Goal: Contribute content: Add original content to the website for others to see

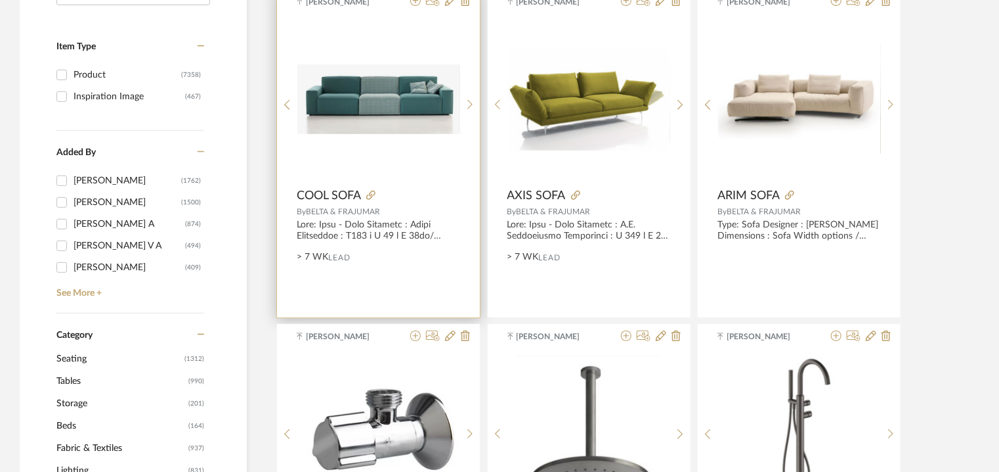
scroll to position [263, 0]
click at [373, 120] on img "0" at bounding box center [378, 98] width 163 height 69
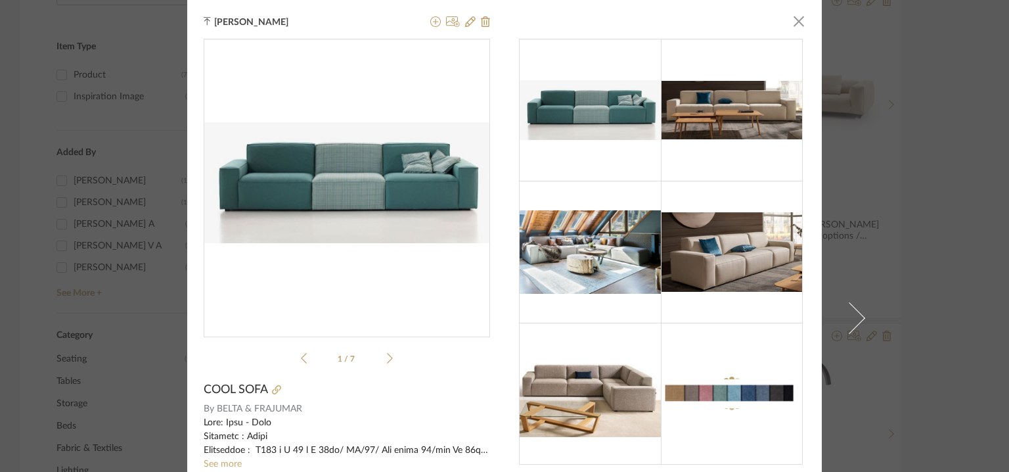
scroll to position [150, 0]
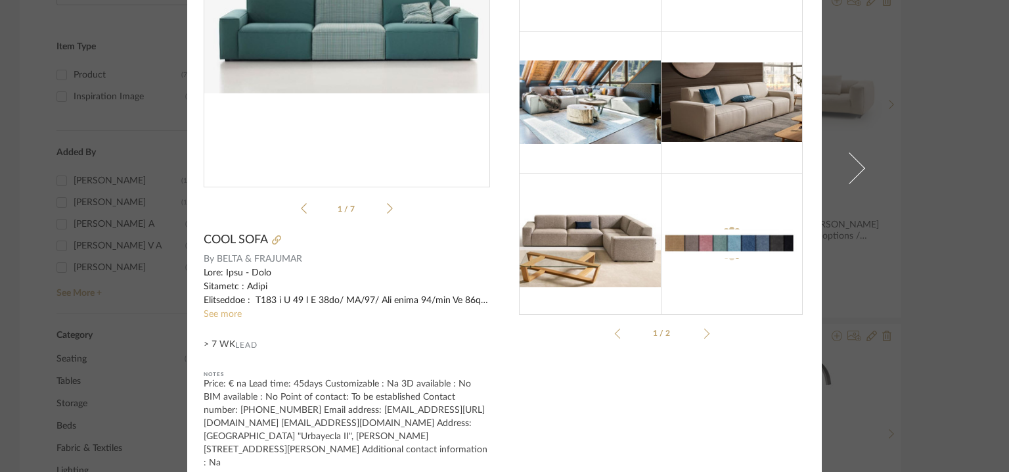
click at [208, 311] on link "See more" at bounding box center [223, 313] width 38 height 9
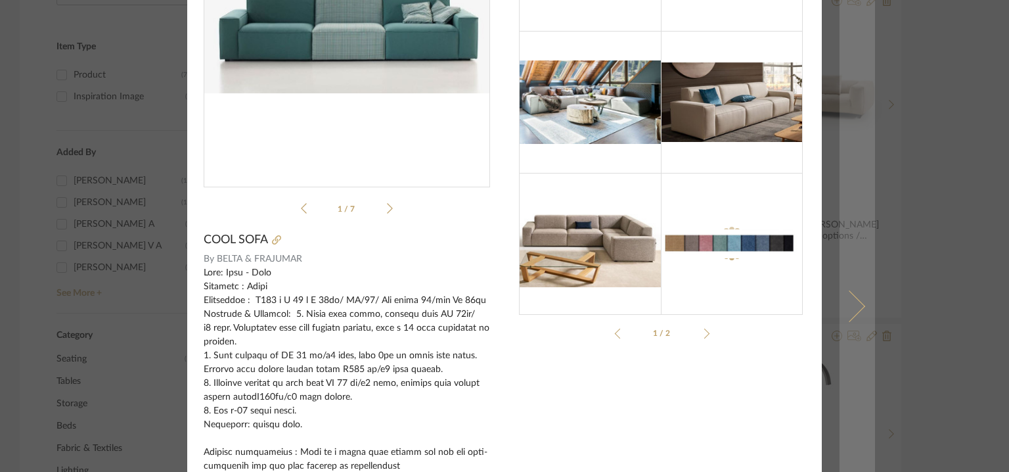
click at [850, 291] on link at bounding box center [856, 305] width 35 height 911
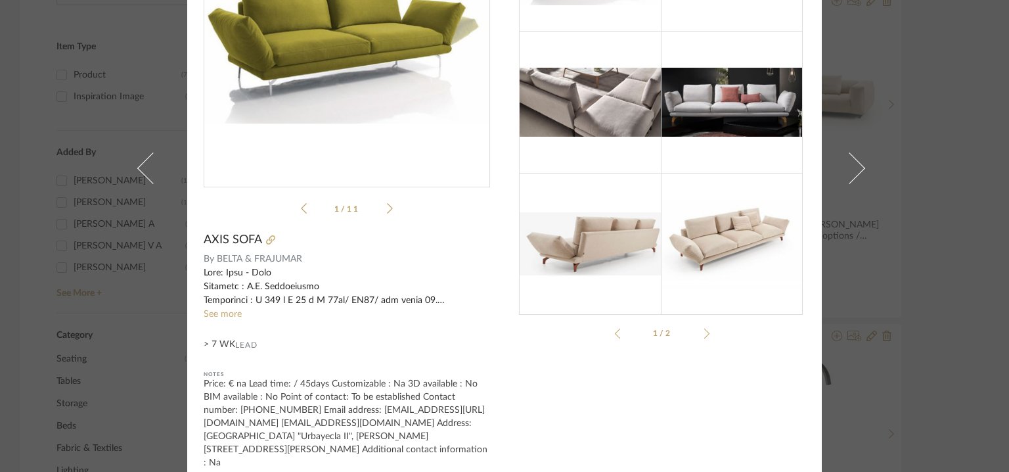
click at [209, 314] on link "See more" at bounding box center [223, 313] width 38 height 9
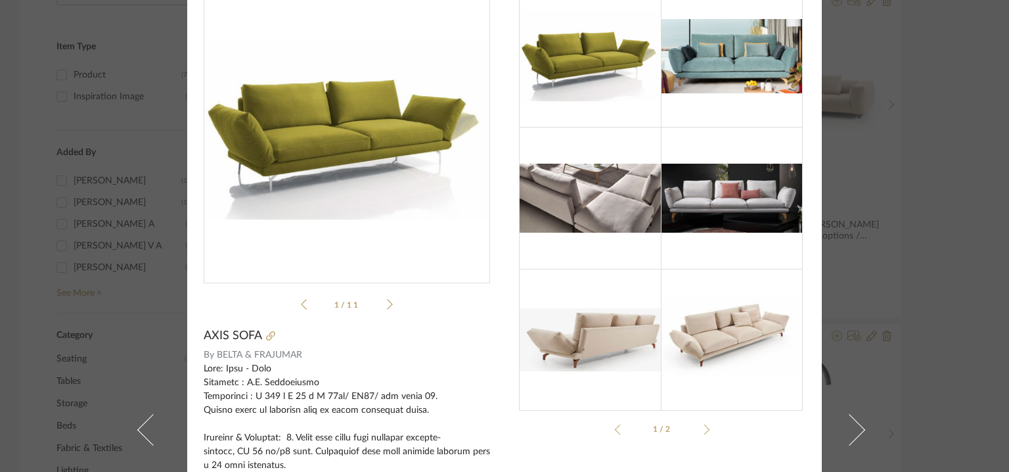
scroll to position [0, 0]
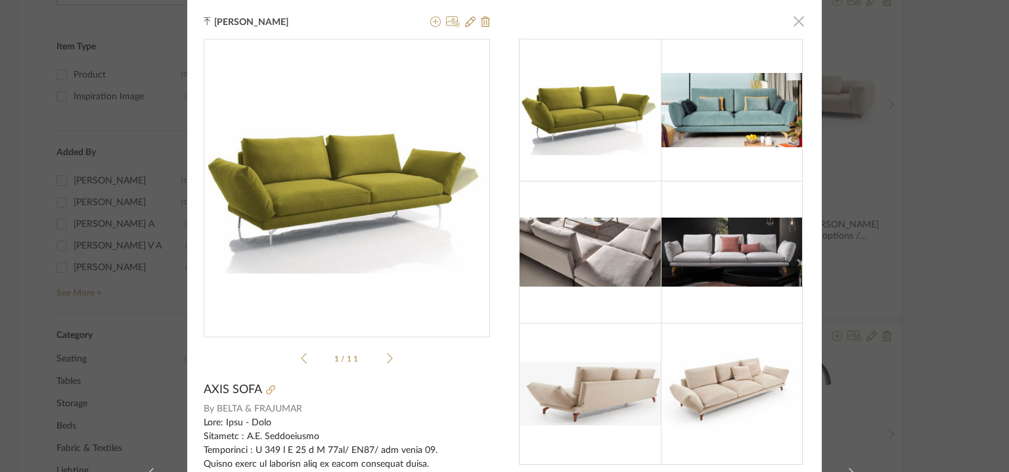
click at [793, 17] on span "button" at bounding box center [798, 21] width 26 height 26
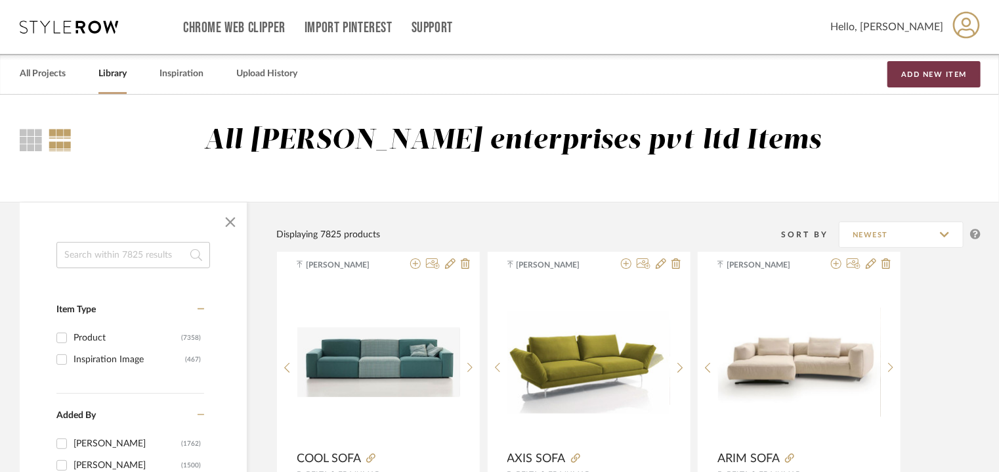
click at [929, 72] on button "Add New Item" at bounding box center [934, 74] width 93 height 26
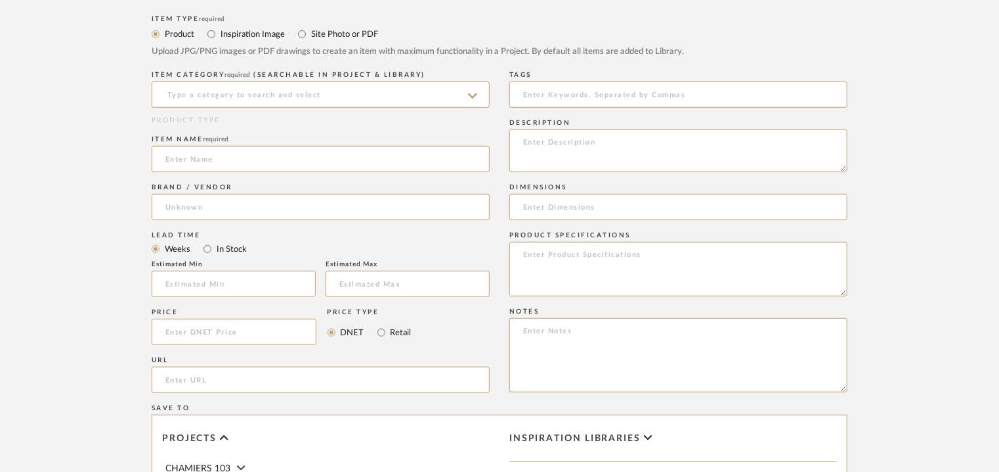
scroll to position [460, 0]
paste textarea "Type: Sofa - ILAH Designer : Robert Ortega Dimensions : D82 x W 223 x H 94cm/ S…"
type textarea "Type: Sofa - ILAH Designer : Robert Ortega Dimensions : D82 x W 223 x H 94cm/ S…"
click at [374, 87] on input at bounding box center [321, 94] width 338 height 26
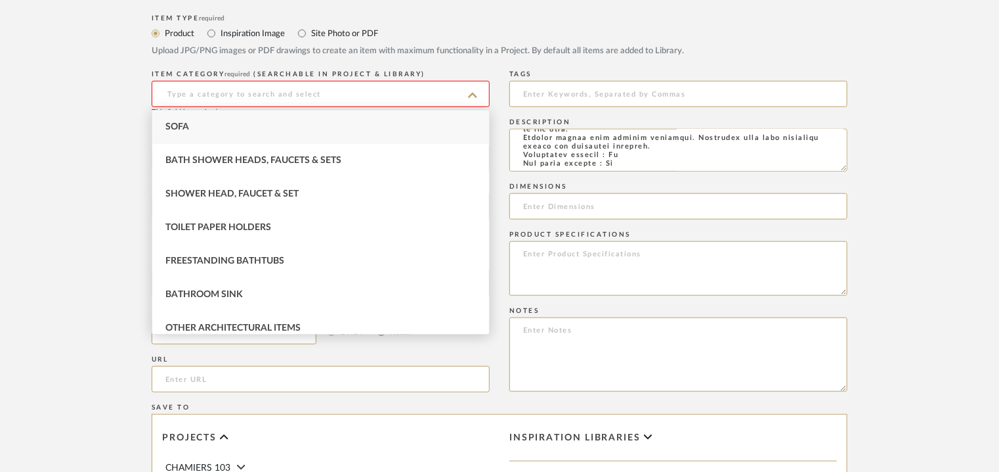
click at [273, 127] on div "Sofa" at bounding box center [320, 126] width 337 height 33
type input "Sofa"
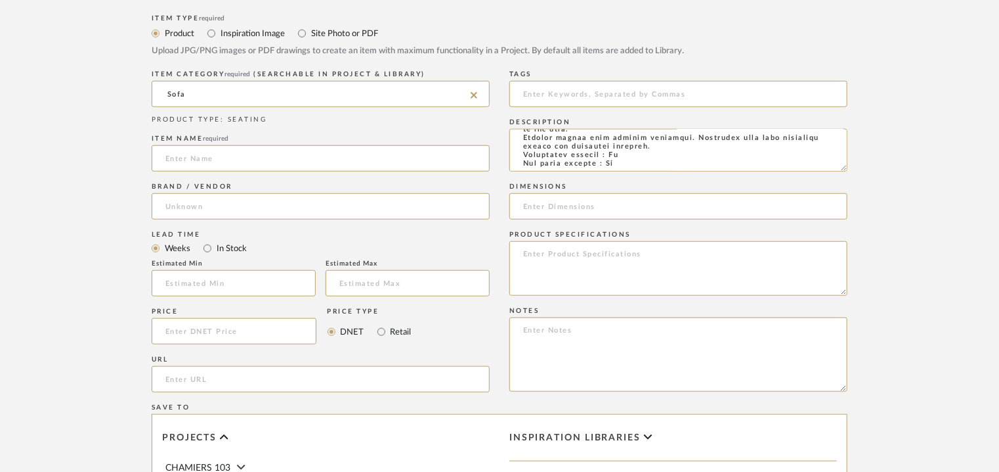
click at [218, 172] on div "Item name required" at bounding box center [321, 155] width 338 height 48
click at [176, 157] on input at bounding box center [321, 158] width 338 height 26
type input "ILAH SOFA"
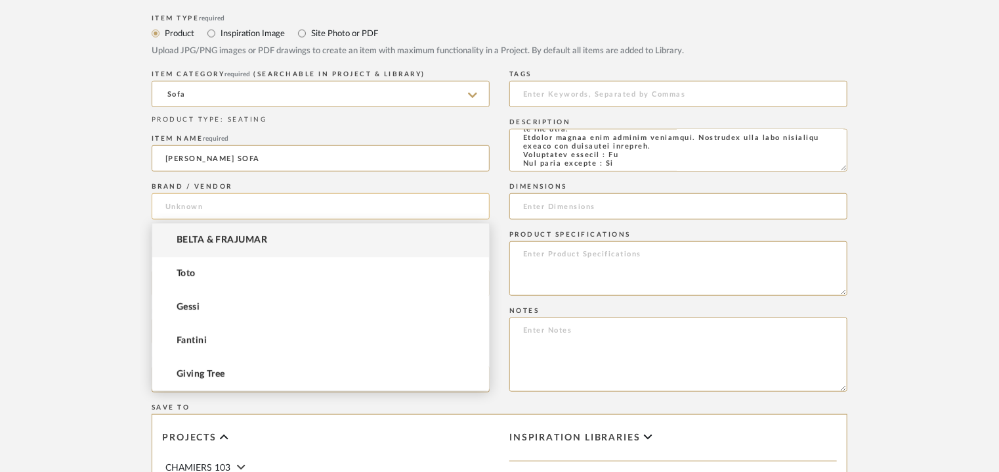
click at [239, 198] on input at bounding box center [321, 206] width 338 height 26
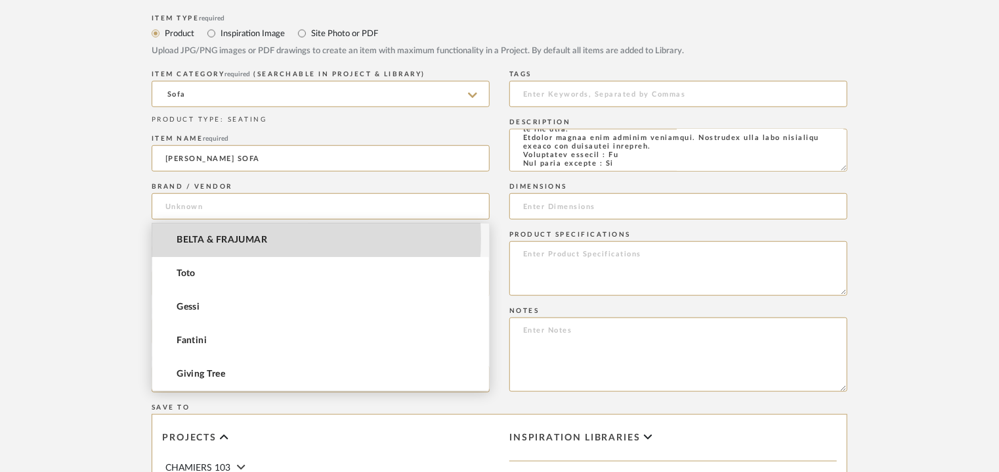
click at [228, 239] on span "BELTA & FRAJUMAR" at bounding box center [222, 239] width 91 height 11
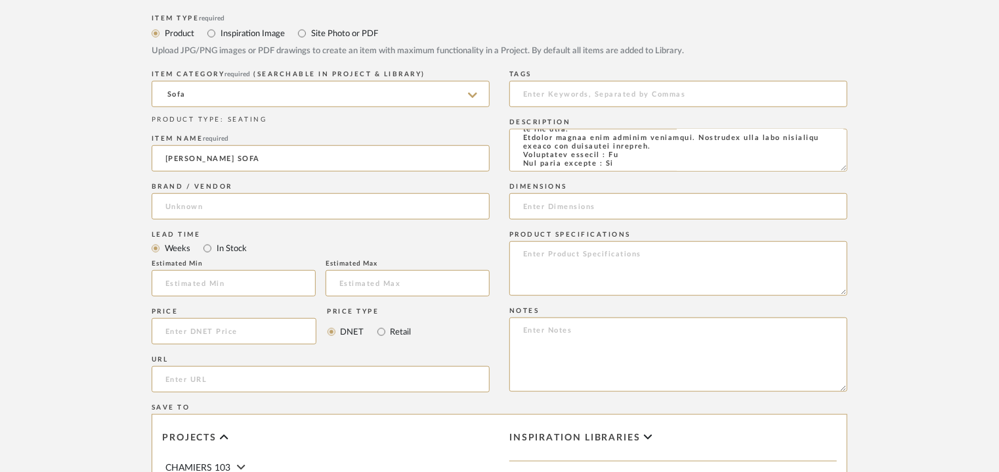
type input "BELTA & FRAJUMAR"
click at [194, 278] on input at bounding box center [234, 283] width 164 height 26
type input "7"
click at [203, 382] on input "url" at bounding box center [321, 379] width 338 height 26
paste input "https://beltafrajumar.com/en/product/ilah-sofa/"
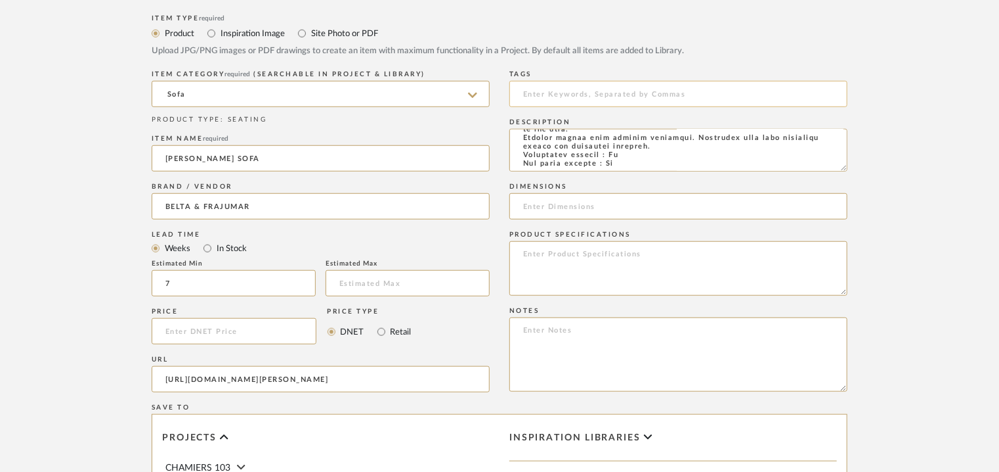
type input "https://beltafrajumar.com/en/product/ilah-sofa/"
click at [522, 92] on input at bounding box center [679, 94] width 338 height 26
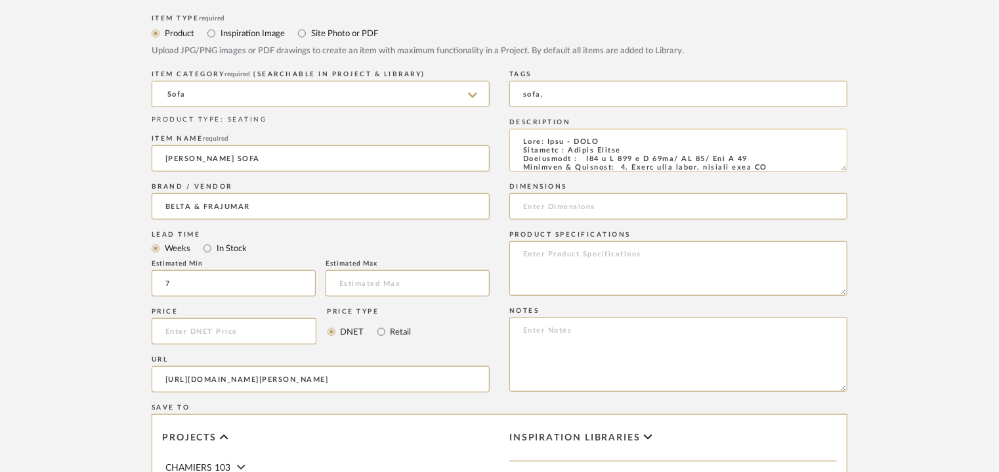
type input "sofa,"
drag, startPoint x: 582, startPoint y: 160, endPoint x: 765, endPoint y: 157, distance: 182.6
click at [765, 157] on textarea at bounding box center [679, 150] width 338 height 43
click at [607, 211] on input at bounding box center [679, 206] width 338 height 26
paste input "D82 x W 223 x H 94cm/ SH 45/ Arm H 63"
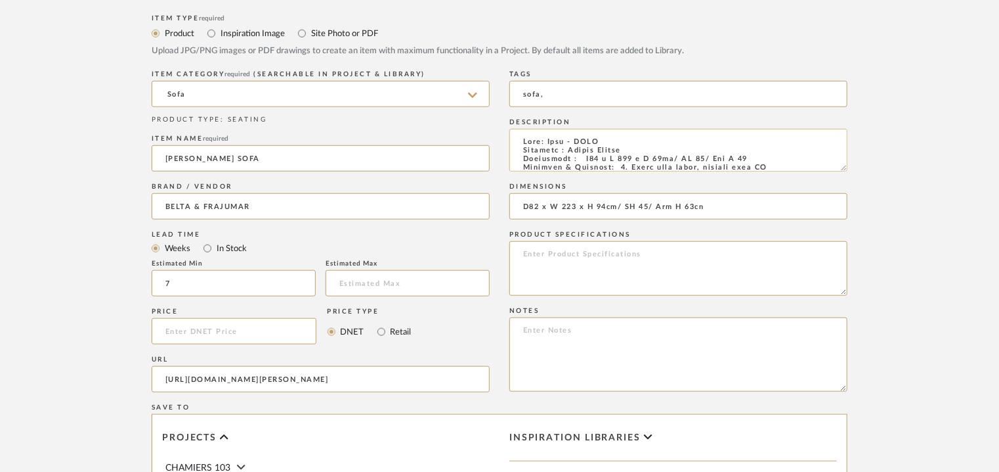
type input "D82 x W 223 x H 94cm/ SH 45/ Arm H 63cn"
click at [770, 158] on textarea at bounding box center [679, 150] width 338 height 43
type textarea "Type: Sofa - ILAH Designer : Robert Ortega Dimensions : D82 x W 223 x H 94cm/ S…"
paste textarea "Price: € na Lead time: 45days Customizable : Choose from: Hundreds of fabrics a…"
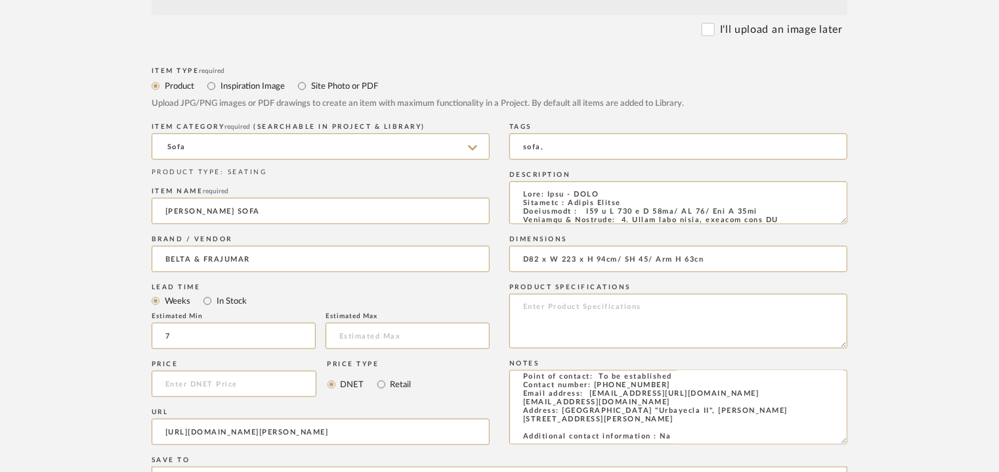
scroll to position [197, 0]
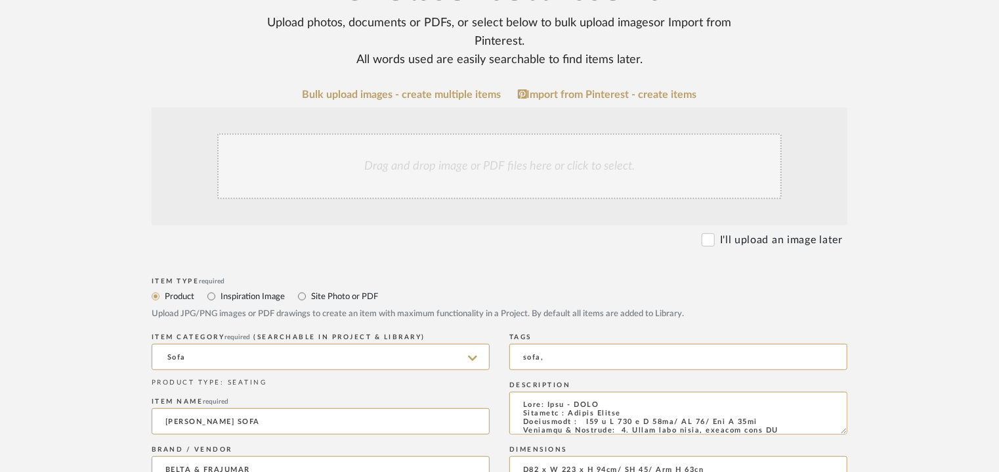
type textarea "Price: € na Lead time: 45days Customizable : Choose from: Hundreds of fabrics a…"
click at [457, 181] on div "Drag and drop image or PDF files here or click to select." at bounding box center [499, 166] width 565 height 66
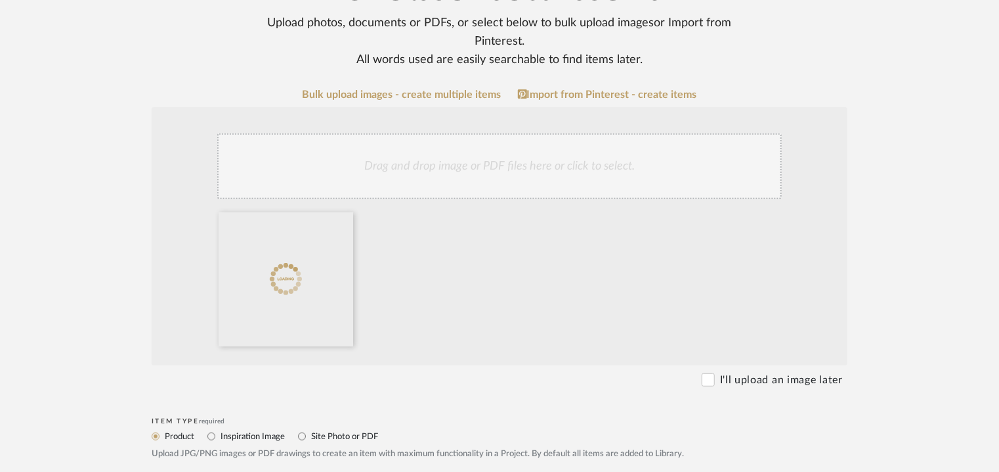
click at [524, 167] on div "Drag and drop image or PDF files here or click to select." at bounding box center [499, 166] width 565 height 66
click at [590, 166] on div "Drag and drop image or PDF files here or click to select." at bounding box center [499, 166] width 565 height 66
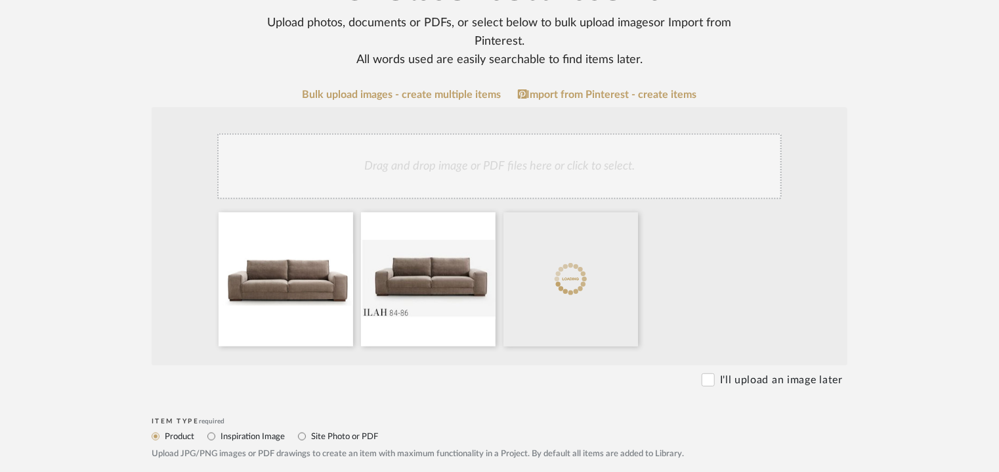
click at [565, 154] on div "Drag and drop image or PDF files here or click to select." at bounding box center [499, 166] width 565 height 66
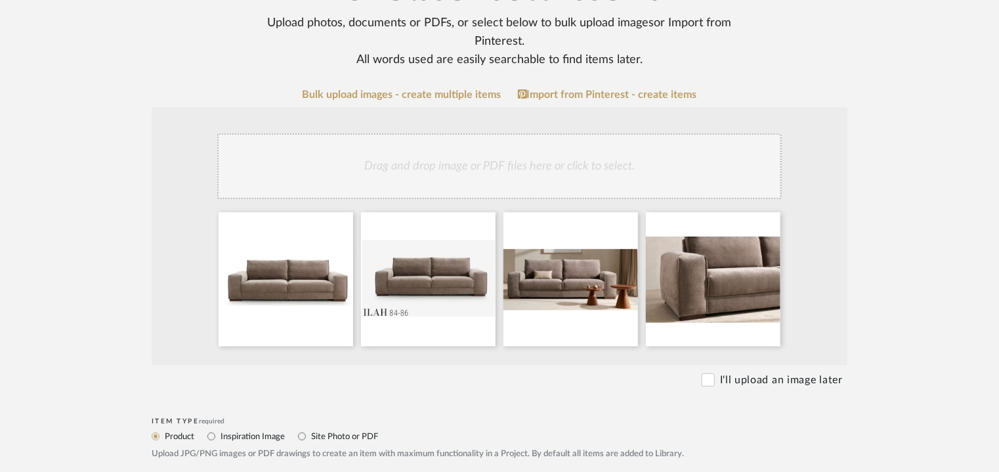
click at [449, 171] on div "Drag and drop image or PDF files here or click to select." at bounding box center [499, 166] width 565 height 66
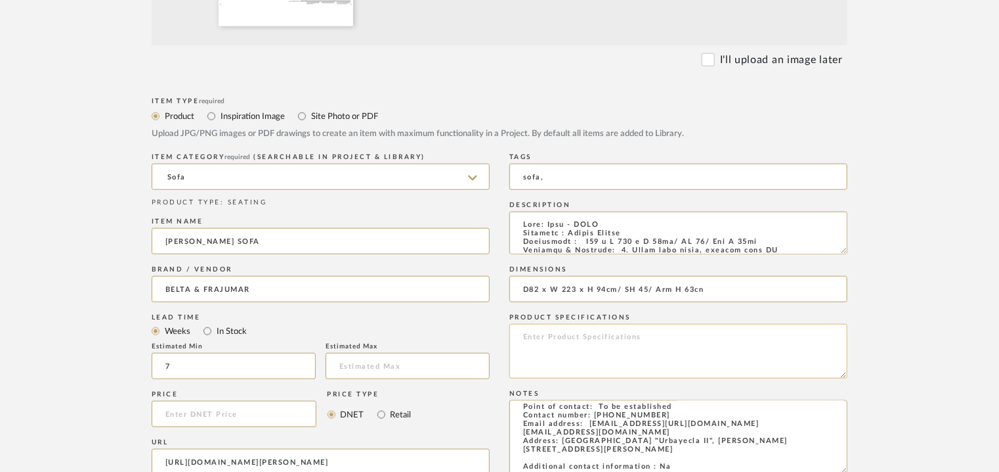
scroll to position [1041, 0]
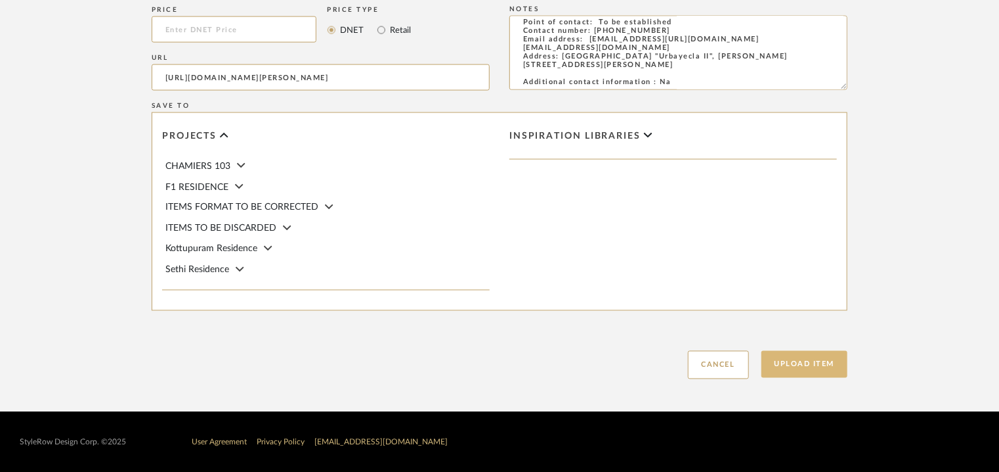
click at [825, 365] on button "Upload Item" at bounding box center [805, 364] width 87 height 27
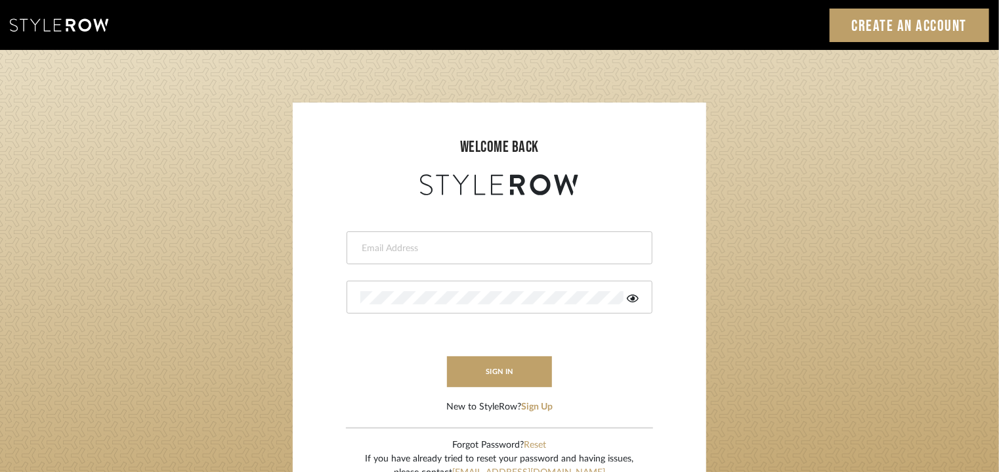
click at [497, 242] on input "email" at bounding box center [498, 248] width 275 height 13
type input "tehseen@mancini-design.com"
click at [503, 369] on button "sign in" at bounding box center [499, 371] width 105 height 31
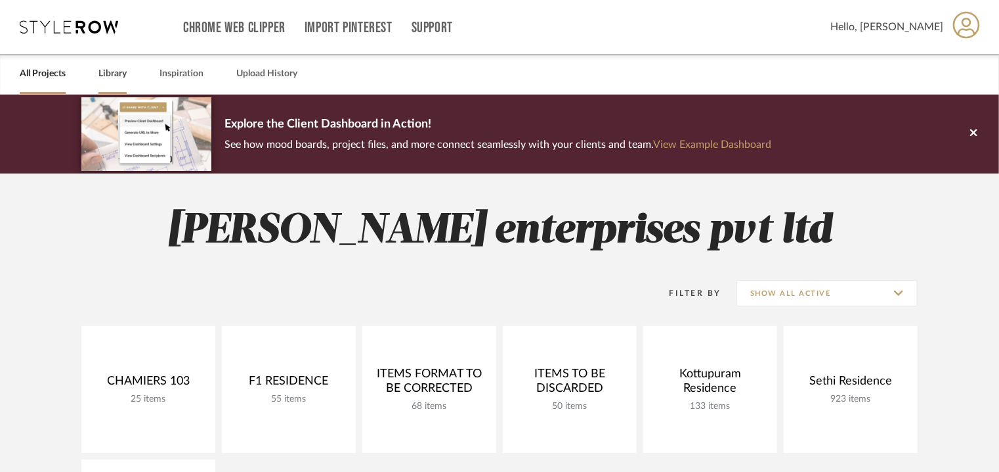
click at [103, 76] on link "Library" at bounding box center [113, 74] width 28 height 18
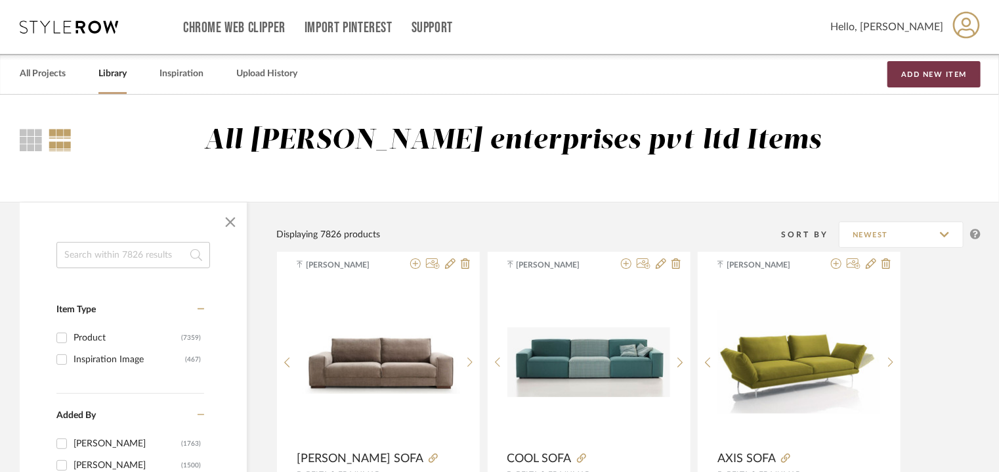
click at [925, 72] on button "Add New Item" at bounding box center [934, 74] width 93 height 26
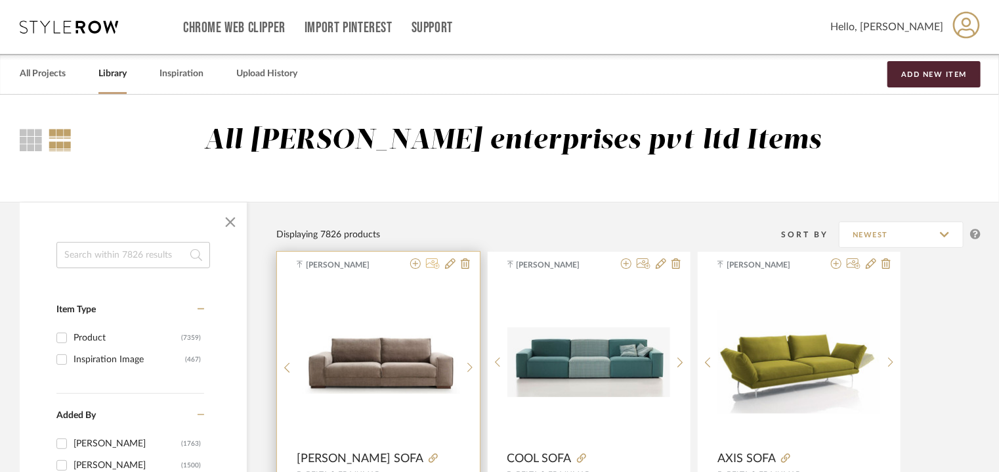
click at [438, 261] on icon at bounding box center [433, 263] width 14 height 11
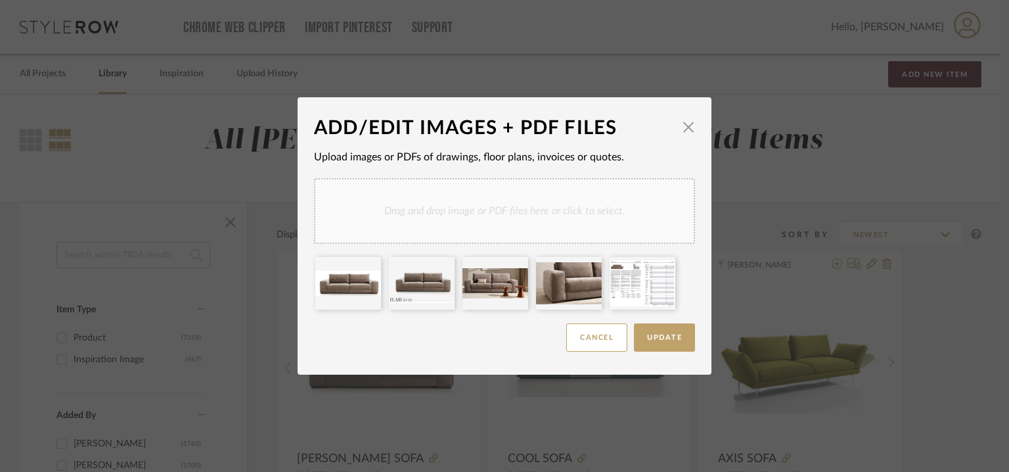
click at [631, 208] on div "Drag and drop image or PDF files here or click to select." at bounding box center [504, 211] width 381 height 66
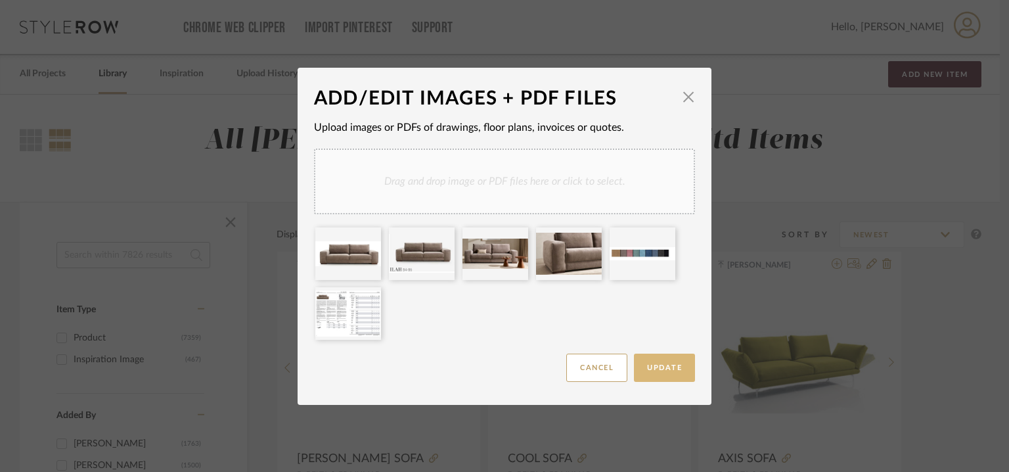
click at [663, 364] on span "Update" at bounding box center [664, 367] width 35 height 7
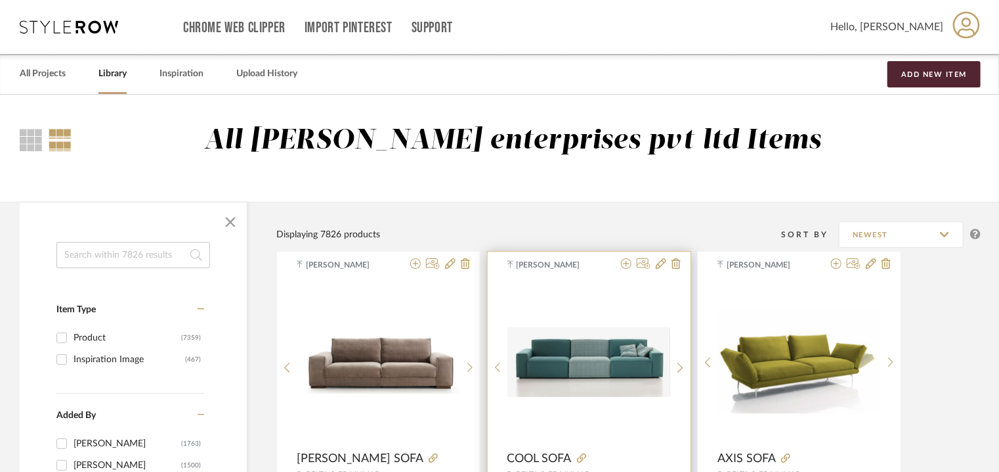
click at [637, 340] on img "0" at bounding box center [589, 361] width 163 height 69
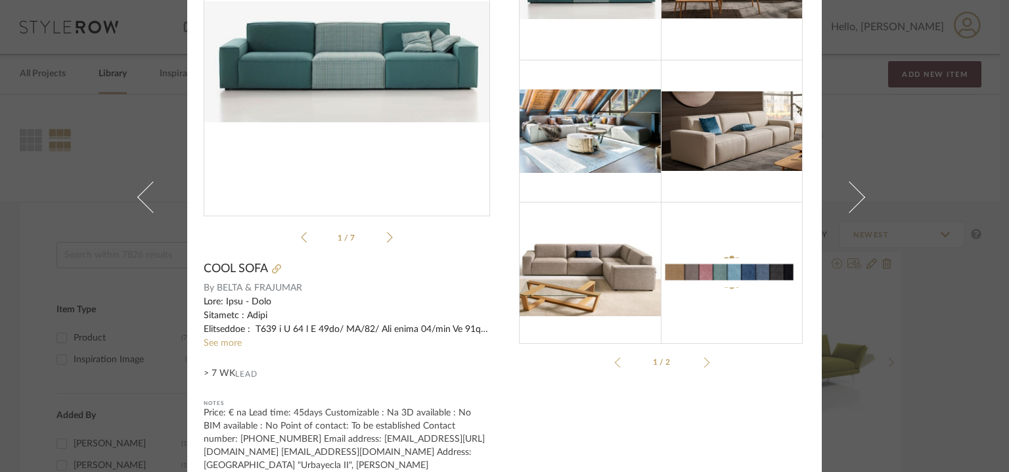
scroll to position [150, 0]
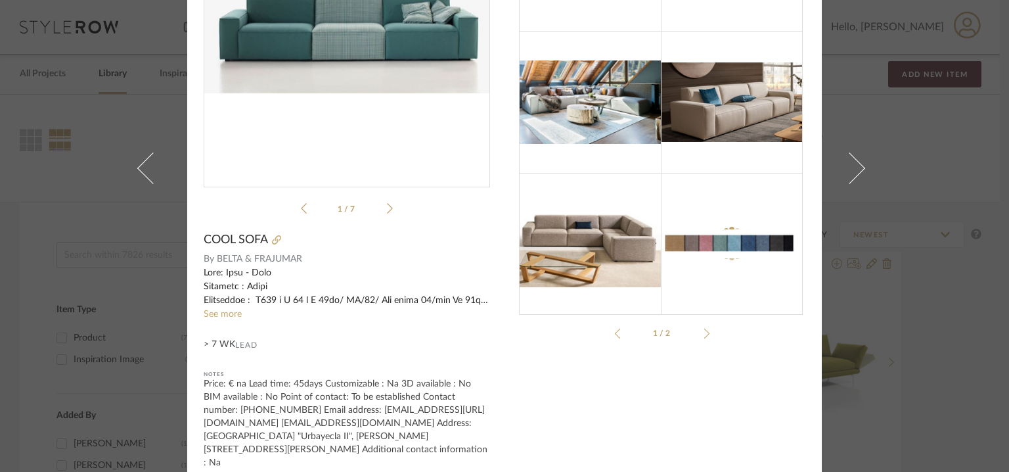
click at [707, 329] on app-pagination "1/2" at bounding box center [662, 333] width 286 height 11
click at [699, 332] on div at bounding box center [704, 333] width 11 height 11
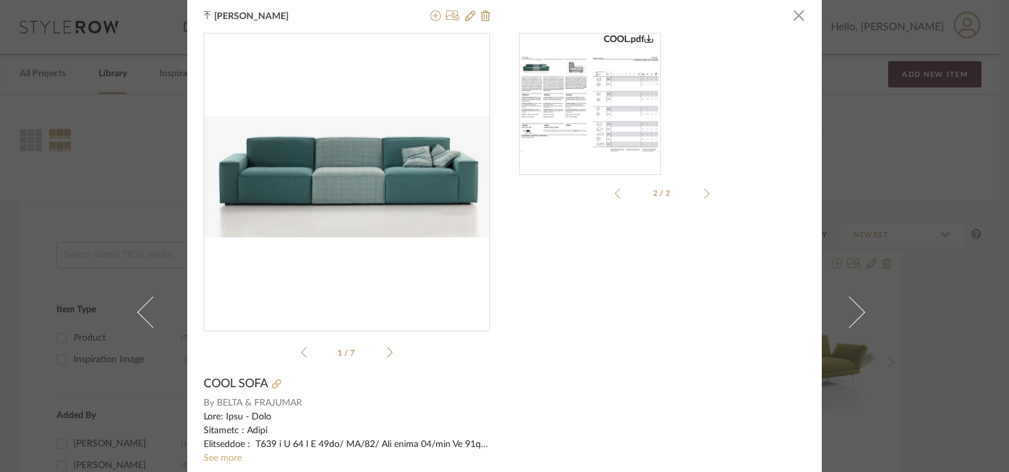
scroll to position [0, 0]
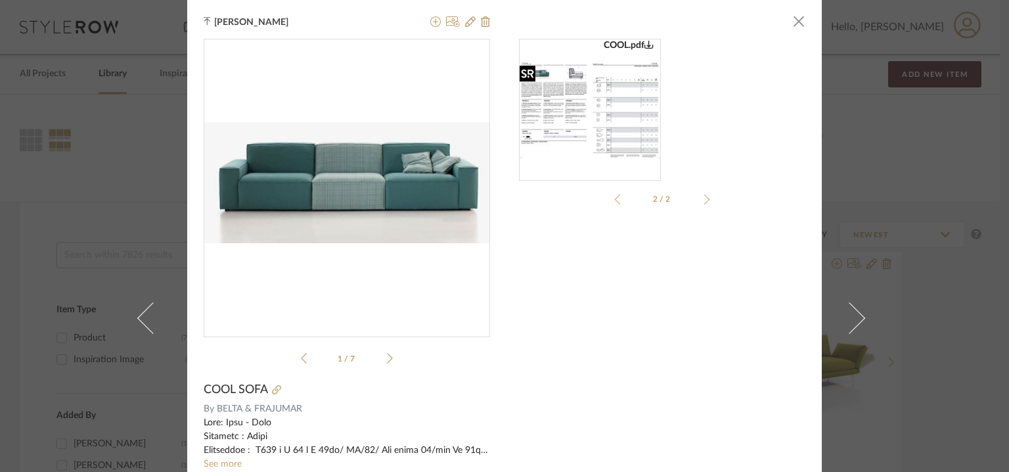
click at [598, 126] on img at bounding box center [590, 110] width 142 height 100
click at [470, 18] on icon at bounding box center [470, 21] width 11 height 11
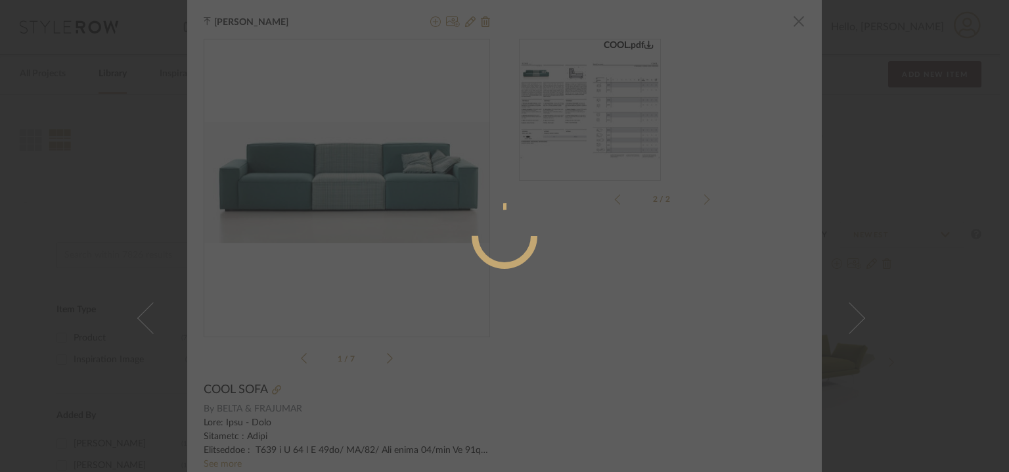
radio input "true"
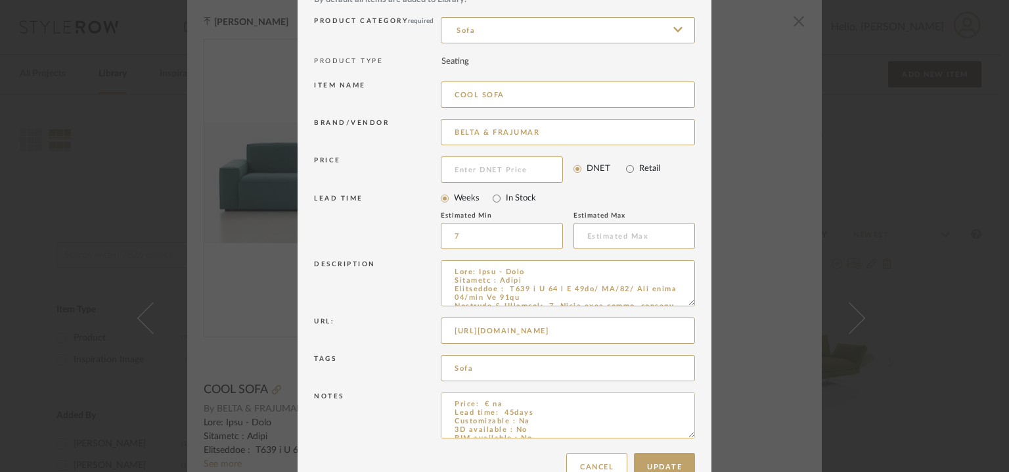
scroll to position [126, 0]
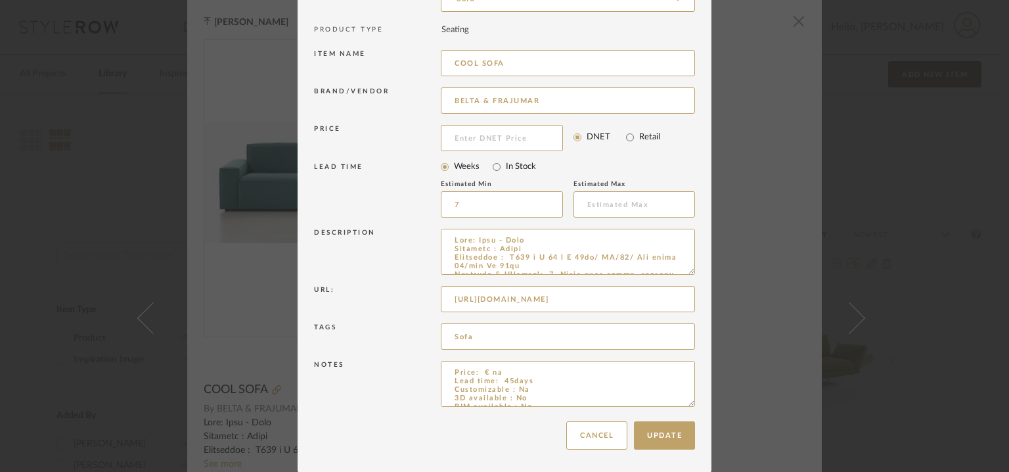
drag, startPoint x: 686, startPoint y: 404, endPoint x: 707, endPoint y: 510, distance: 107.9
click at [707, 471] on html "Chrome Web Clipper Import Pinterest Support All Projects Library Inspiration Up…" at bounding box center [504, 236] width 1009 height 472
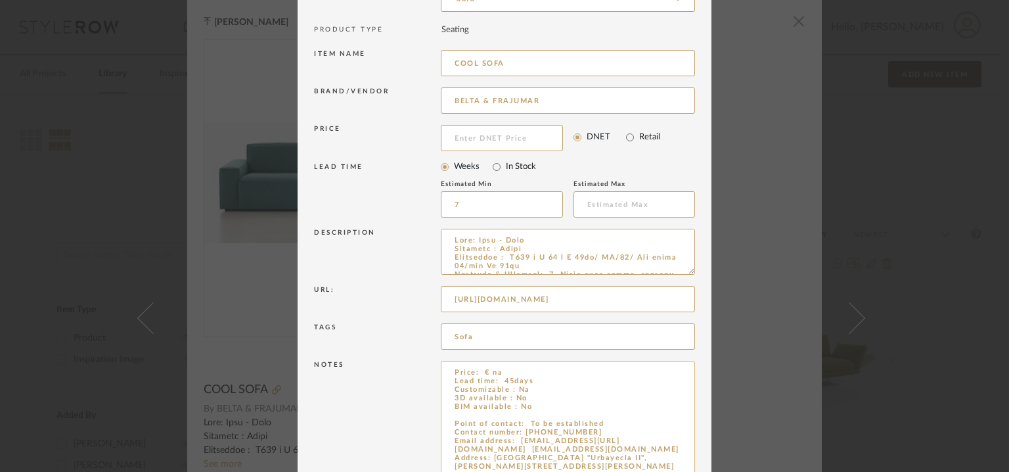
click at [519, 388] on textarea "Price: € na Lead time: 45days Customizable : Na 3D available : No BIM available…" at bounding box center [568, 436] width 254 height 151
paste textarea "Hundreds of fabrics and leathers by special order We tailor our products to sui…"
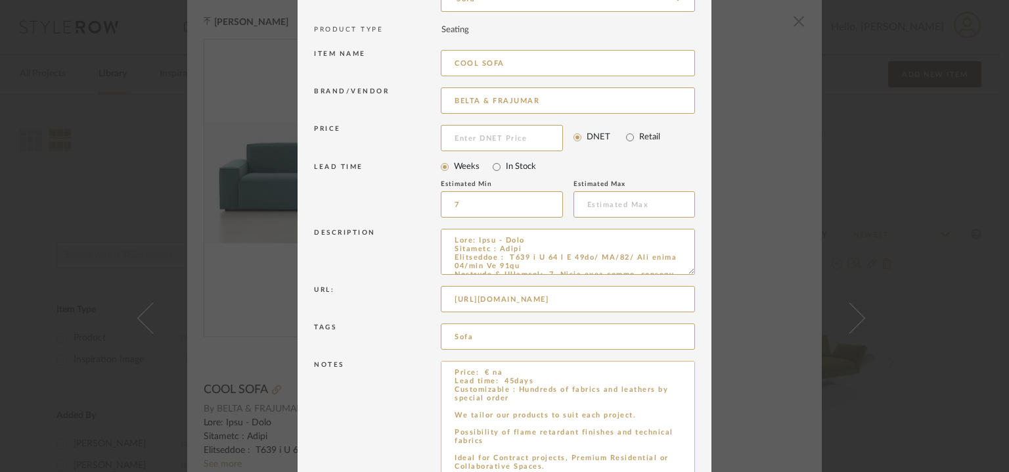
scroll to position [150, 0]
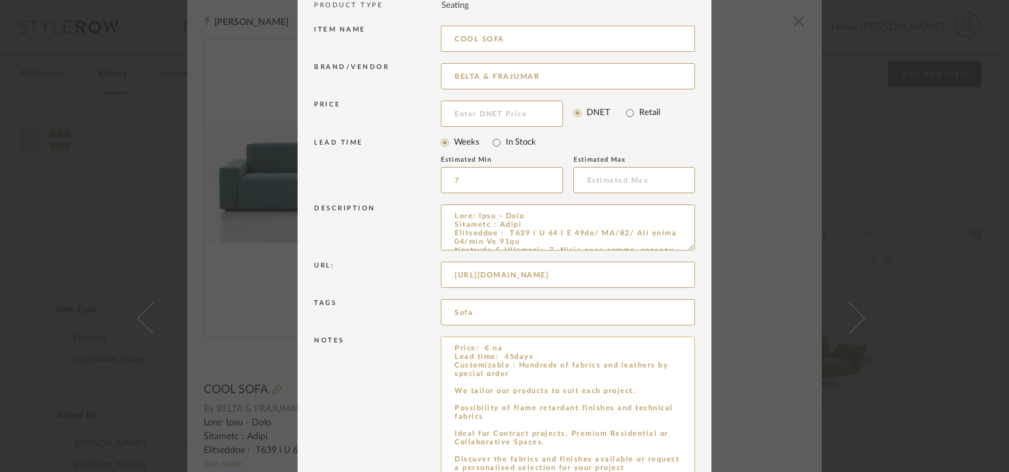
click at [532, 370] on textarea "Price: € na Lead time: 45days Customizable : Hundreds of fabrics and leathers b…" at bounding box center [568, 411] width 254 height 151
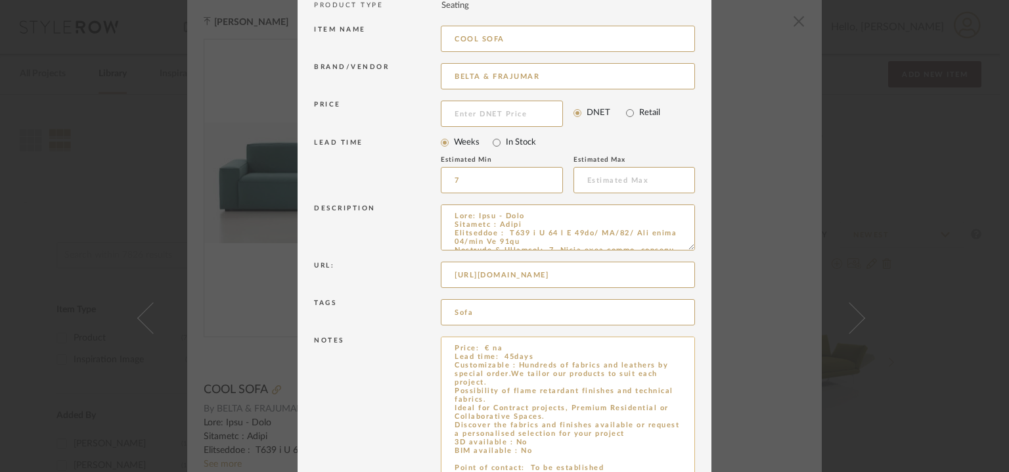
scroll to position [231, 0]
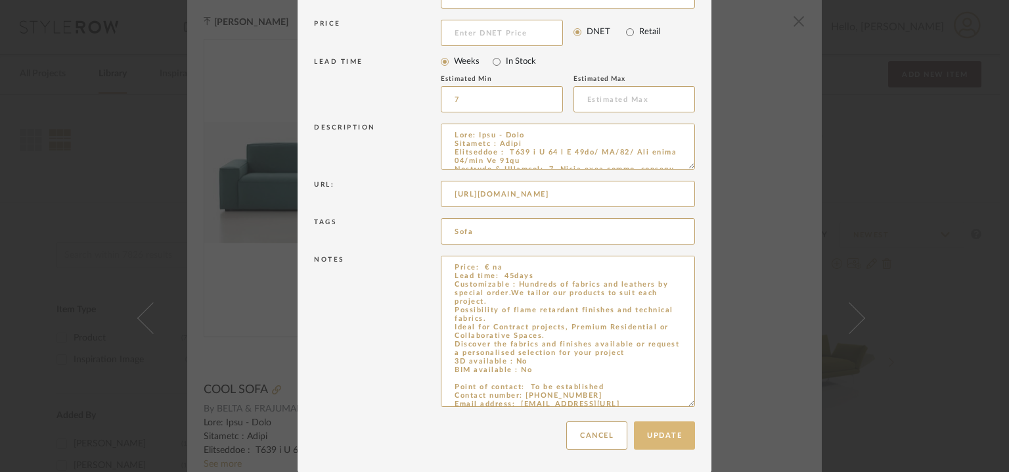
type textarea "Price: € na Lead time: 45days Customizable : Hundreds of fabrics and leathers b…"
click at [642, 437] on button "Update" at bounding box center [664, 435] width 61 height 28
